Goal: Task Accomplishment & Management: Use online tool/utility

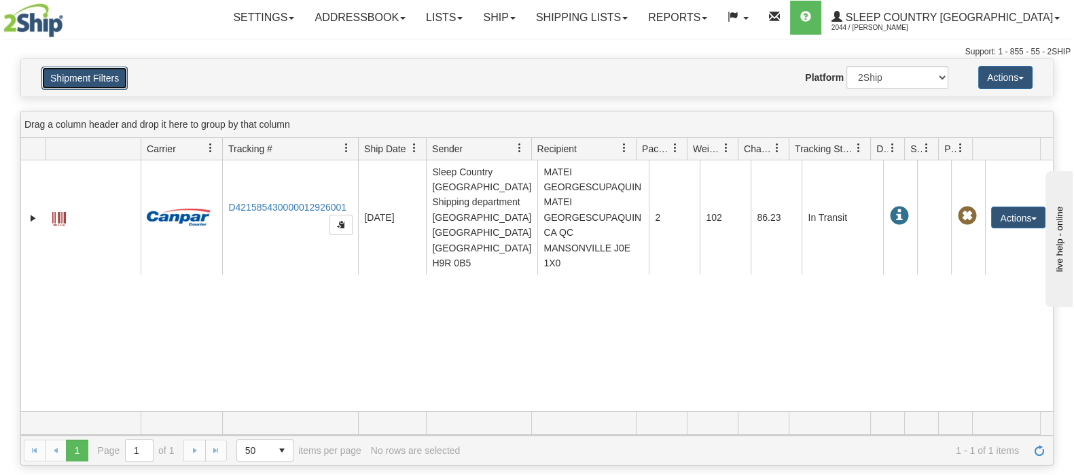
click at [77, 73] on button "Shipment Filters" at bounding box center [84, 78] width 86 height 23
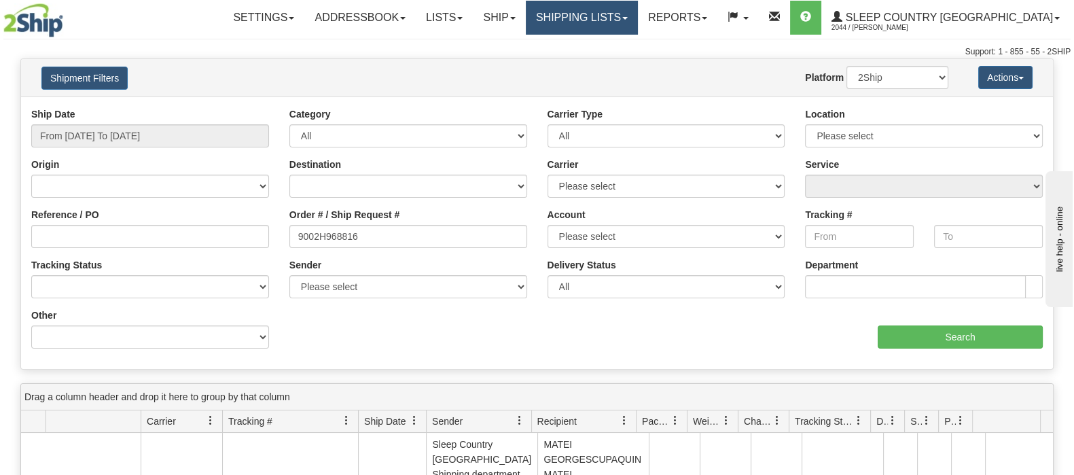
click at [638, 21] on link "Shipping lists" at bounding box center [582, 18] width 112 height 34
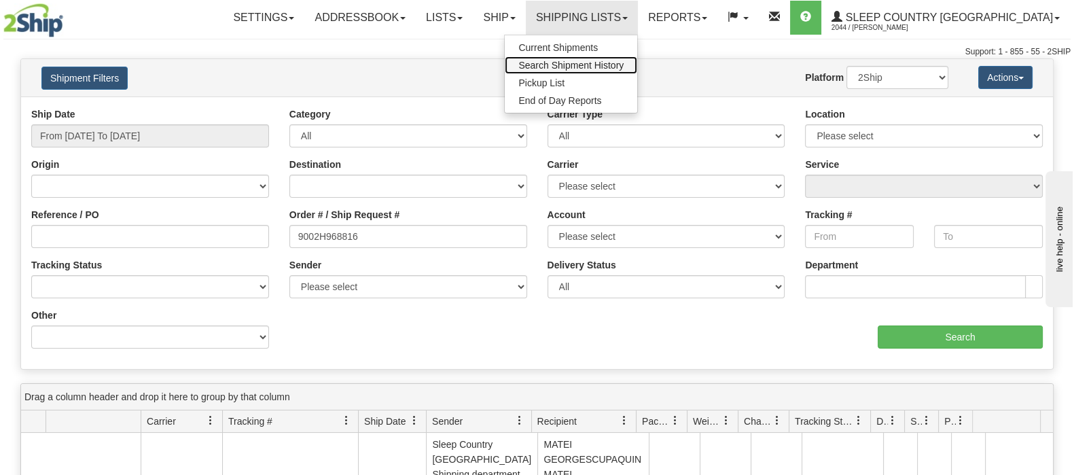
drag, startPoint x: 685, startPoint y: 68, endPoint x: 547, endPoint y: 124, distance: 148.3
click at [623, 68] on span "Search Shipment History" at bounding box center [570, 65] width 105 height 11
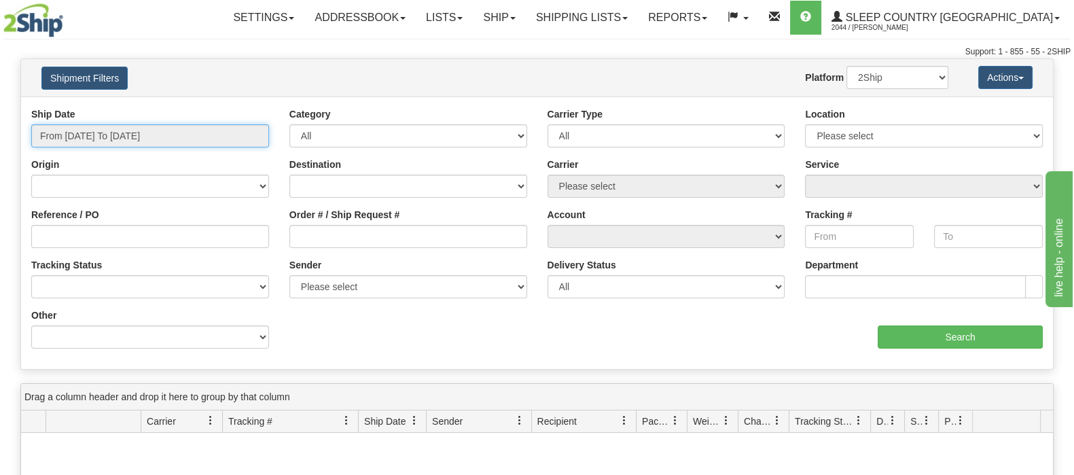
click at [106, 130] on input "From 08/10/2025 To 08/11/2025" at bounding box center [150, 135] width 238 height 23
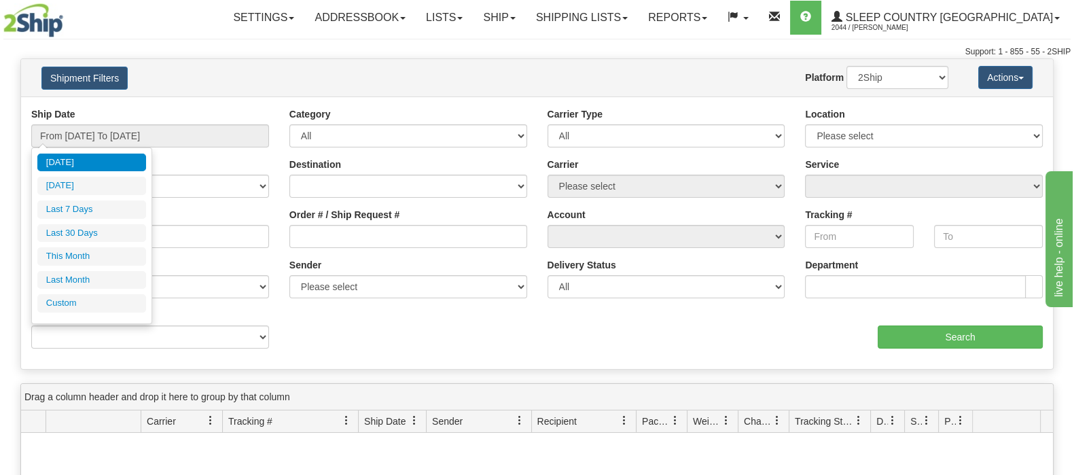
click at [98, 230] on li "Last 30 Days" at bounding box center [91, 233] width 109 height 18
type input "From 07/13/2025 To 08/11/2025"
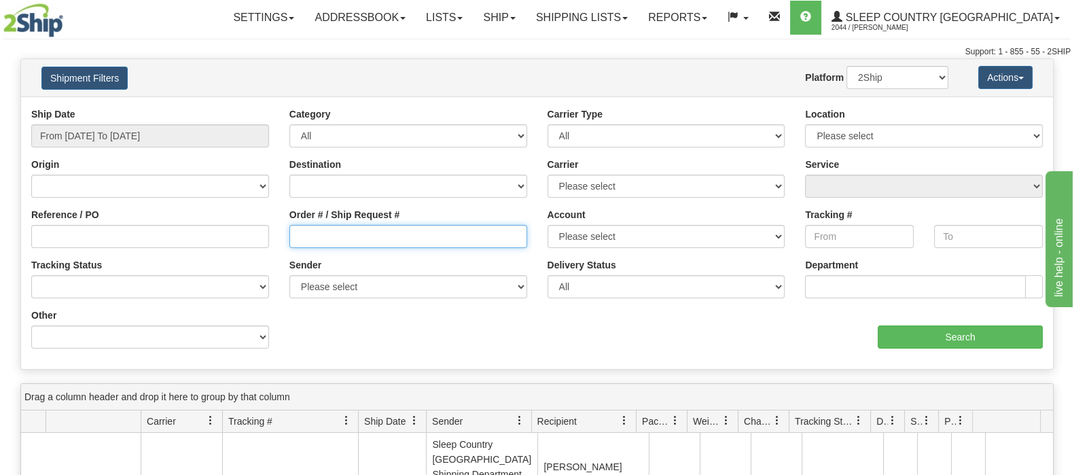
click at [441, 235] on input "Order # / Ship Request #" at bounding box center [408, 236] width 238 height 23
paste input "9002H942690"
type input "9002H942690"
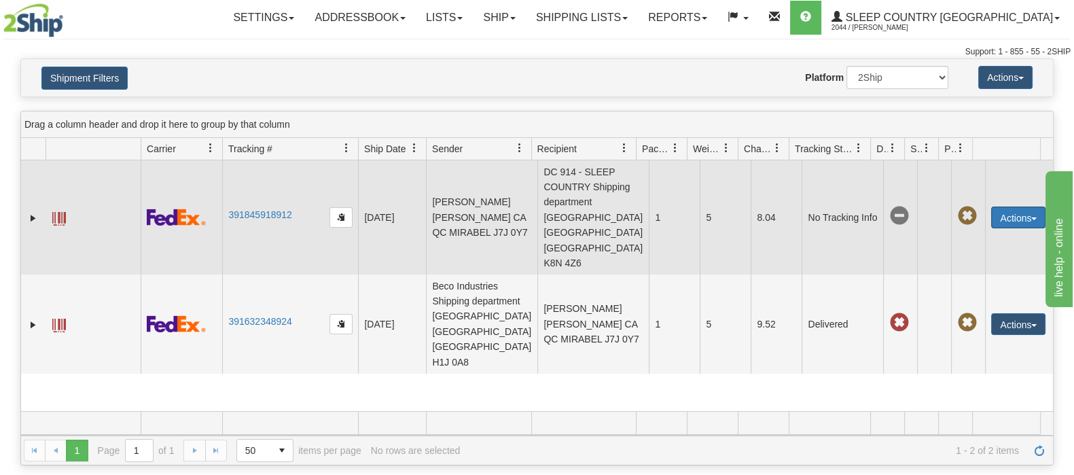
click at [1019, 206] on button "Actions" at bounding box center [1018, 217] width 54 height 22
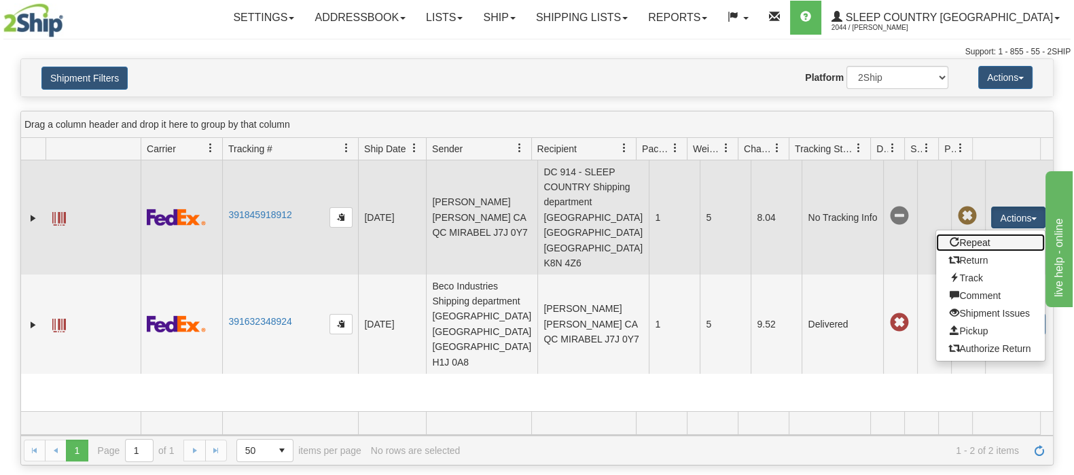
click at [981, 234] on link "Repeat" at bounding box center [990, 243] width 109 height 18
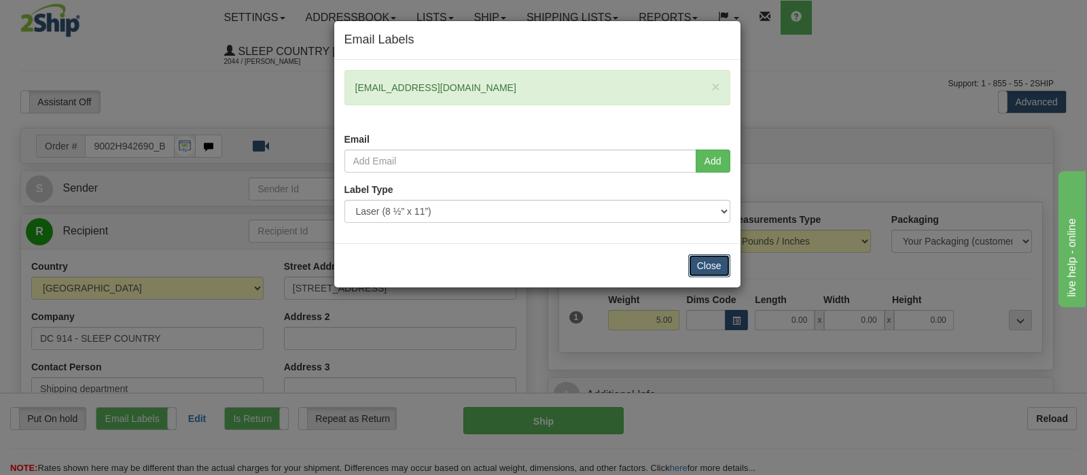
click at [703, 257] on button "Close" at bounding box center [709, 265] width 42 height 23
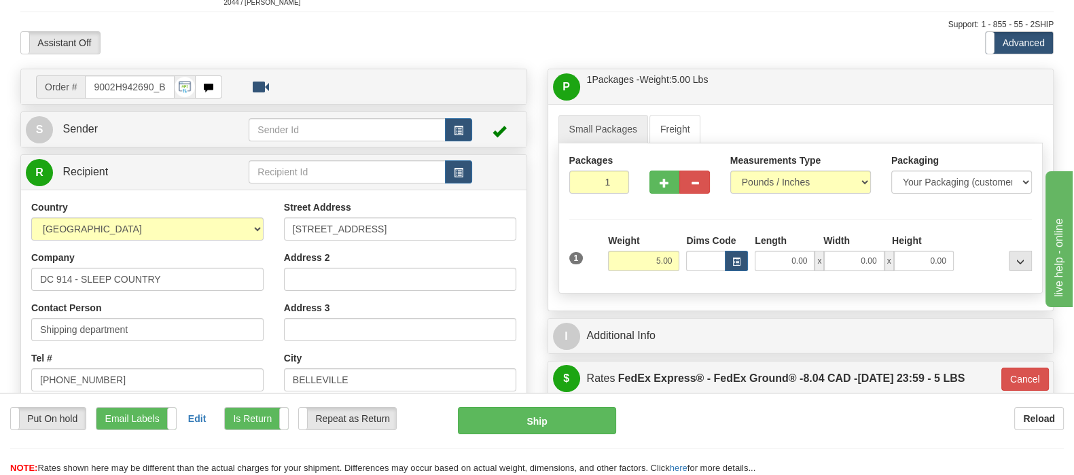
scroll to position [84, 0]
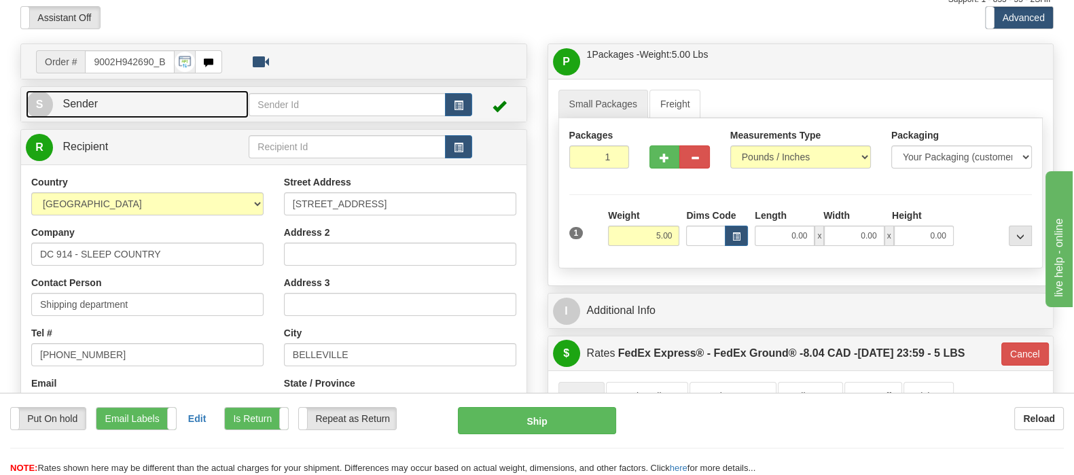
click at [207, 90] on link "S Sender" at bounding box center [137, 104] width 223 height 28
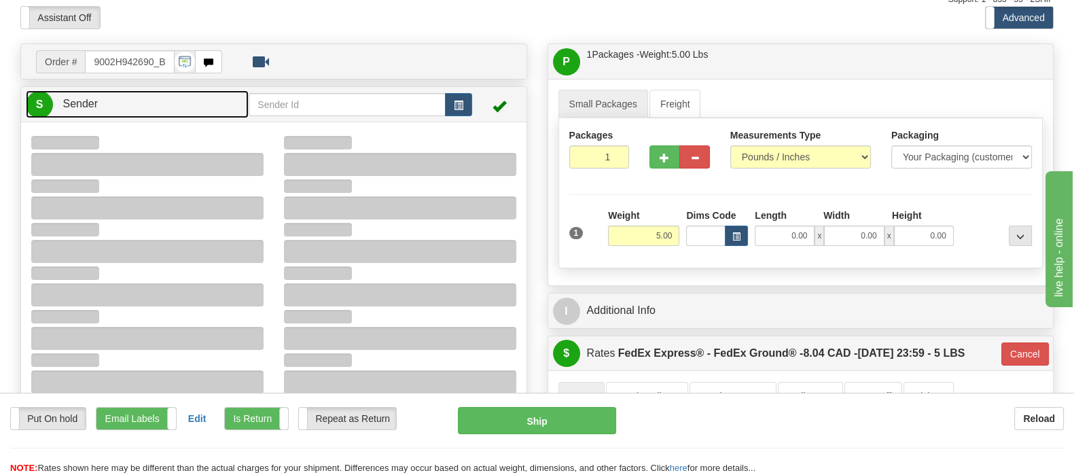
scroll to position [255, 0]
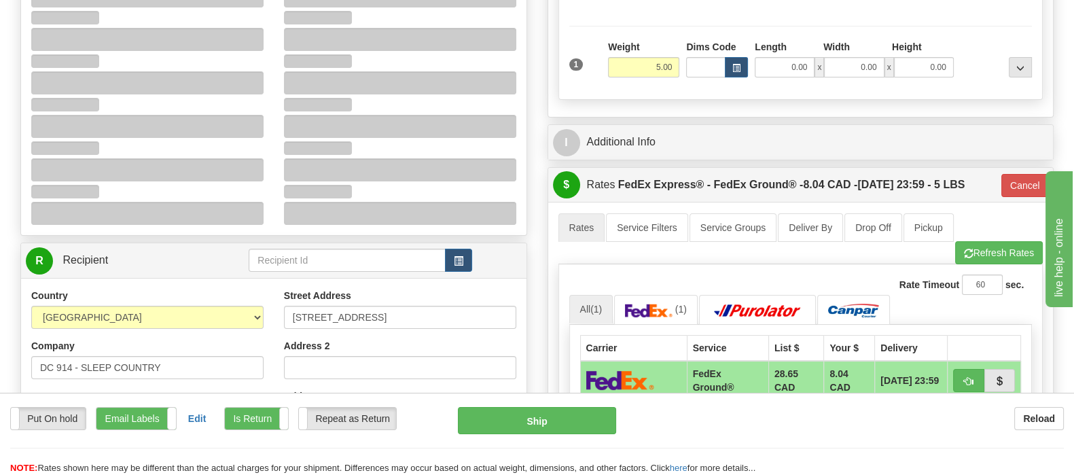
type input "10:58"
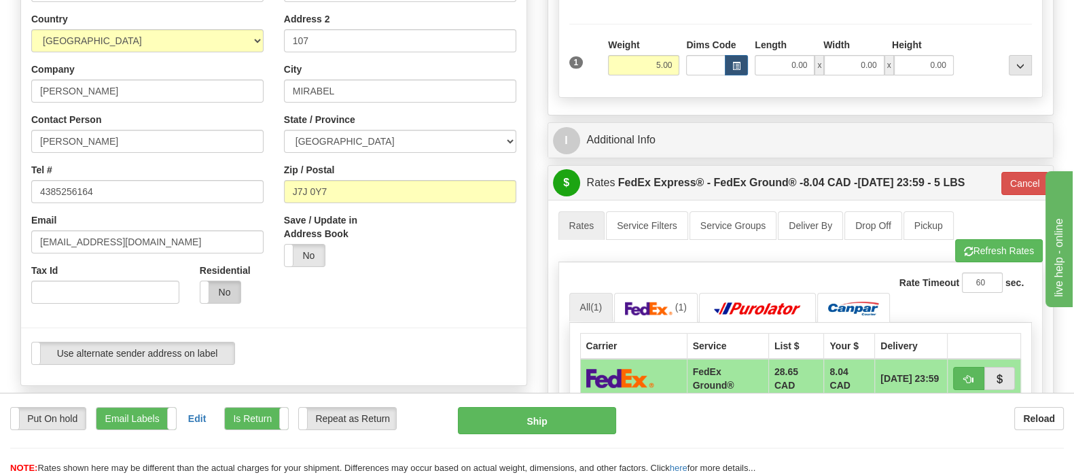
click at [231, 281] on label "No" at bounding box center [220, 292] width 40 height 22
type input "92"
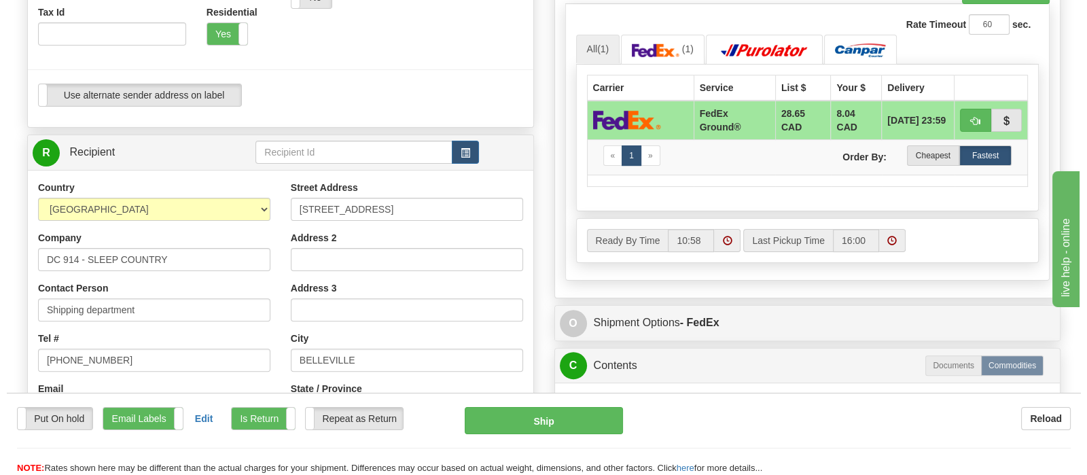
scroll to position [424, 0]
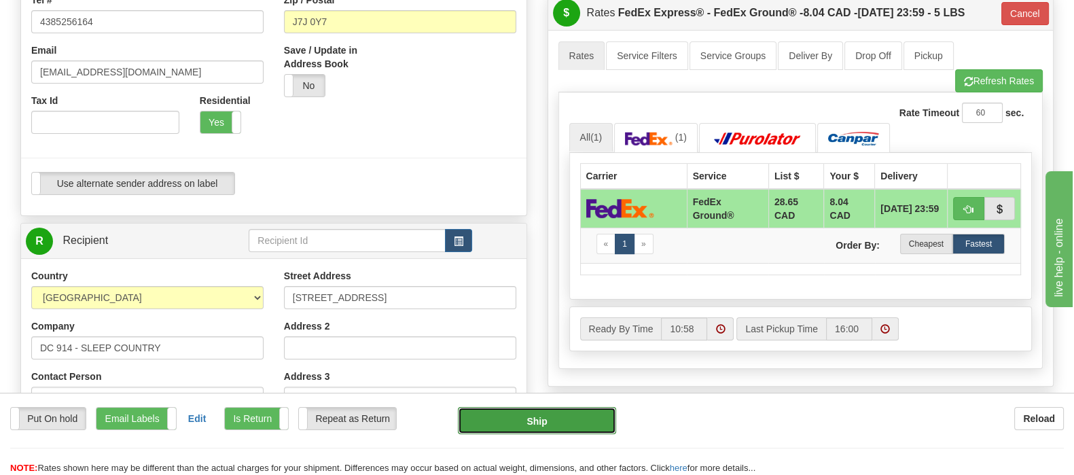
click at [537, 409] on button "Ship" at bounding box center [537, 420] width 158 height 27
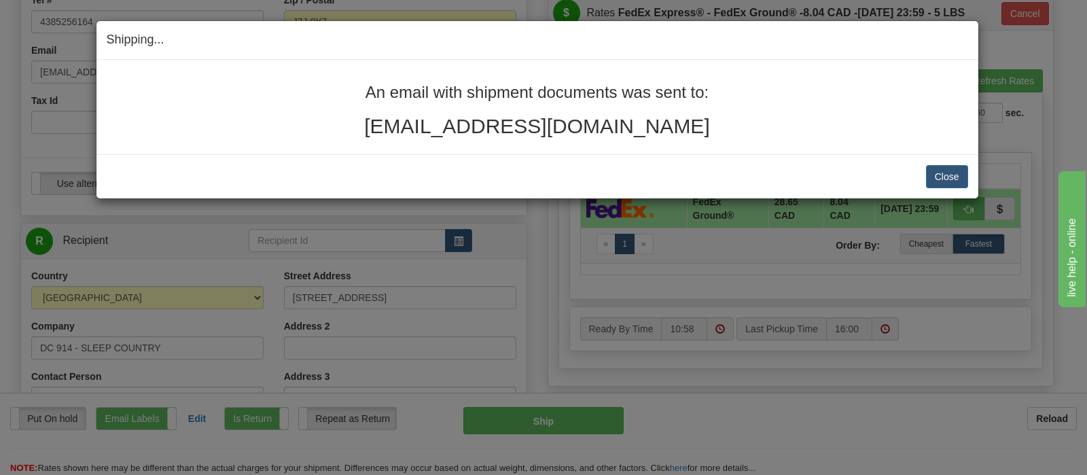
drag, startPoint x: 664, startPoint y: 130, endPoint x: 68, endPoint y: 127, distance: 596.3
click at [359, 87] on div "An email with shipment documents was sent to: [EMAIL_ADDRESS][DOMAIN_NAME]" at bounding box center [537, 111] width 861 height 54
copy div "An email with shipment documents was sent to: [EMAIL_ADDRESS][DOMAIN_NAME]"
click at [958, 175] on button "Close" at bounding box center [947, 176] width 42 height 23
